Goal: Task Accomplishment & Management: Complete application form

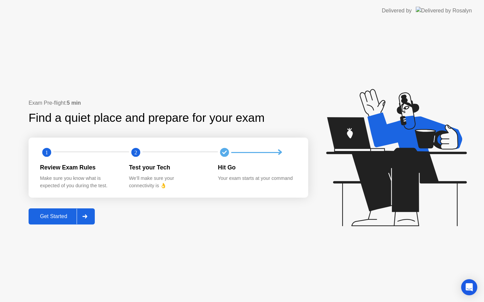
click at [68, 207] on div "Exam Pre-flight: 5 min Find a quiet place and prepare for your exam 1 2 Review …" at bounding box center [168, 161] width 279 height 125
click at [68, 214] on div "Get Started" at bounding box center [54, 217] width 46 height 6
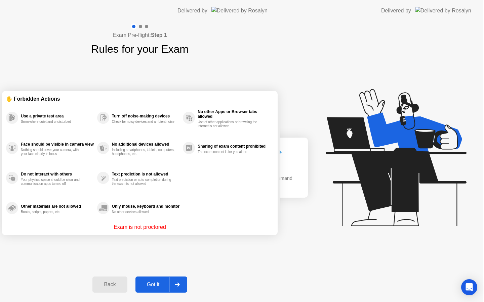
click at [83, 220] on div "Exam Pre-flight: Step 1 Rules for your Exam ✋ Forbidden Actions Use a private t…" at bounding box center [139, 161] width 279 height 281
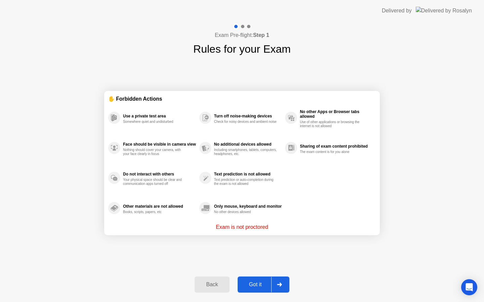
click at [279, 282] on div at bounding box center [279, 284] width 16 height 15
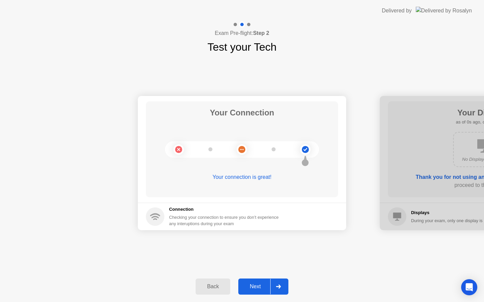
click at [258, 284] on div "Next" at bounding box center [255, 287] width 30 height 6
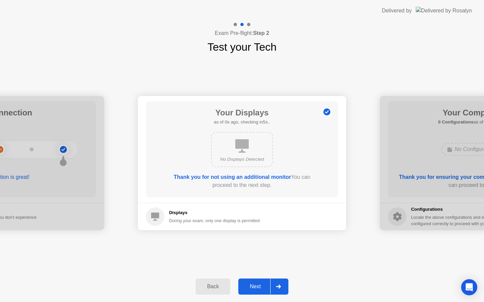
click at [258, 284] on div "Next" at bounding box center [255, 287] width 30 height 6
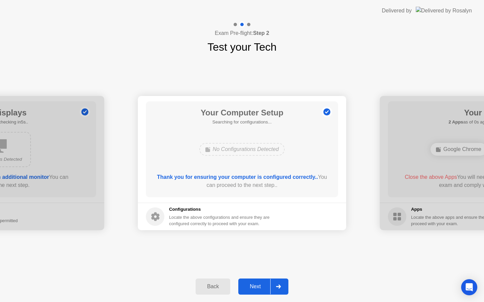
click at [258, 284] on div "Next" at bounding box center [255, 287] width 30 height 6
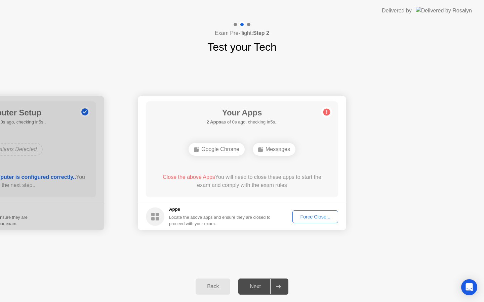
click at [258, 284] on div "Next" at bounding box center [255, 287] width 30 height 6
click at [305, 215] on div "Force Close..." at bounding box center [314, 216] width 41 height 5
click at [266, 285] on div "Next" at bounding box center [255, 287] width 30 height 6
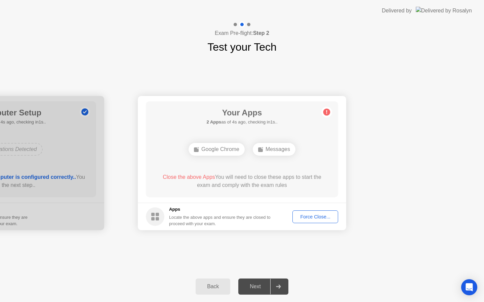
click at [266, 285] on div "Next" at bounding box center [255, 287] width 30 height 6
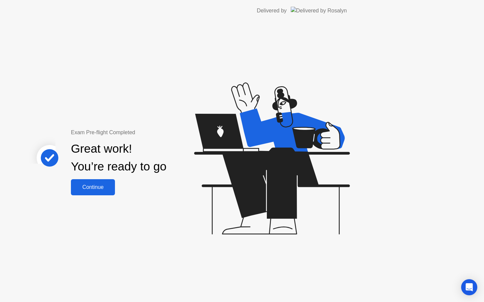
click at [266, 285] on div "Exam Pre-flight Completed Great work! You’re ready to go Continue" at bounding box center [179, 161] width 359 height 281
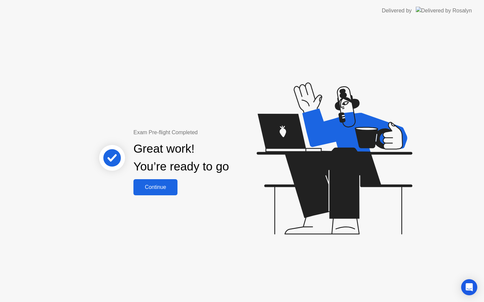
click at [163, 185] on div "Continue" at bounding box center [155, 187] width 40 height 6
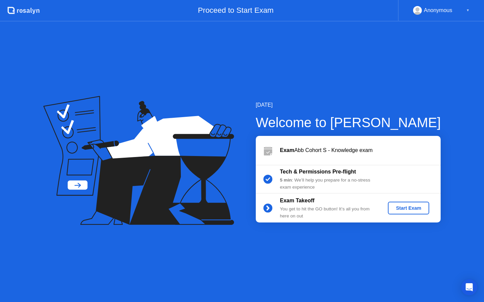
click at [403, 207] on div "Start Exam" at bounding box center [408, 207] width 36 height 5
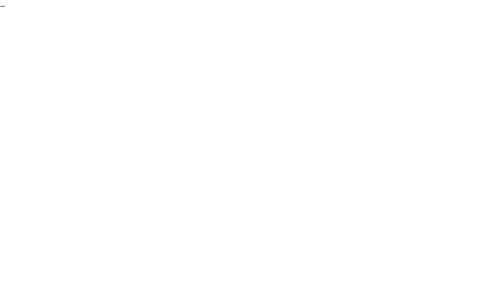
click div "End Proctoring Session"
